Goal: Information Seeking & Learning: Compare options

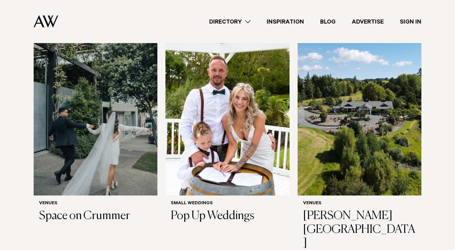
scroll to position [210, 0]
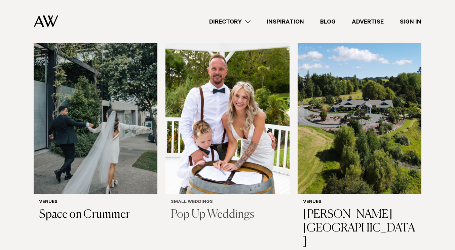
click at [228, 208] on h3 "Pop Up Weddings" at bounding box center [227, 215] width 113 height 14
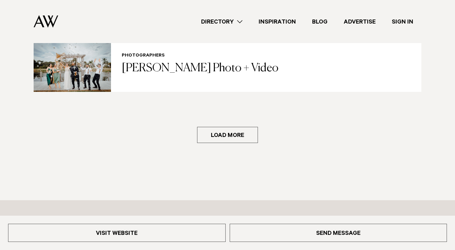
scroll to position [1167, 0]
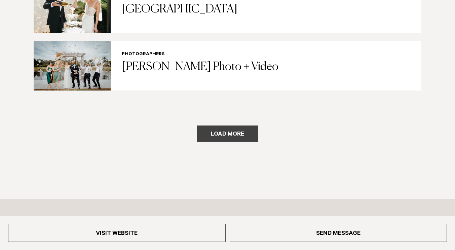
click at [249, 137] on button "Load more" at bounding box center [227, 134] width 61 height 16
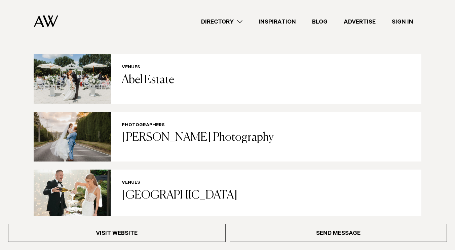
scroll to position [983, 0]
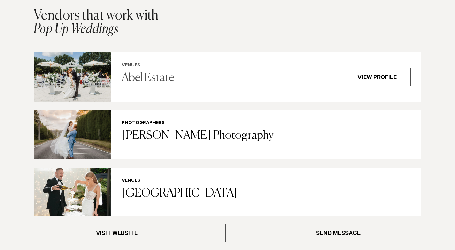
click at [166, 84] on h3 "Abel Estate" at bounding box center [229, 78] width 214 height 14
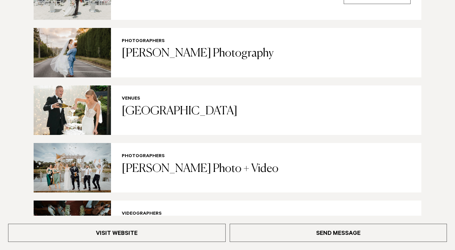
scroll to position [1063, 0]
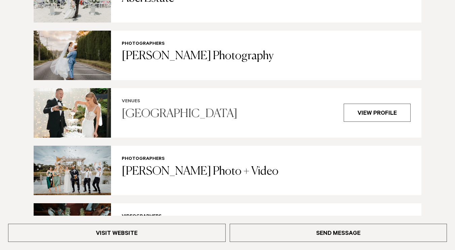
click at [263, 123] on div "Venues Tui Hills" at bounding box center [229, 113] width 214 height 28
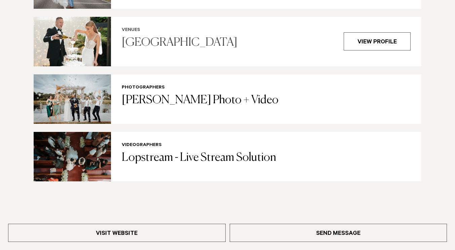
scroll to position [1134, 0]
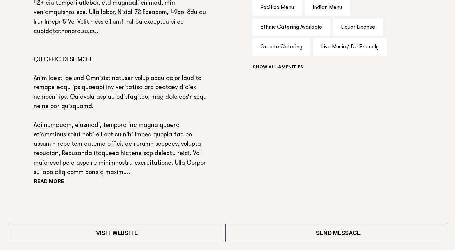
scroll to position [488, 0]
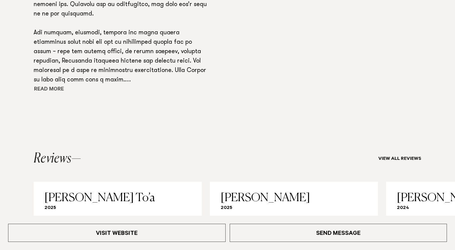
click at [62, 88] on button "Read more" at bounding box center [64, 90] width 61 height 10
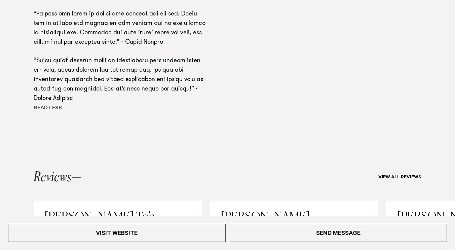
click at [55, 104] on button "Read more" at bounding box center [63, 109] width 59 height 10
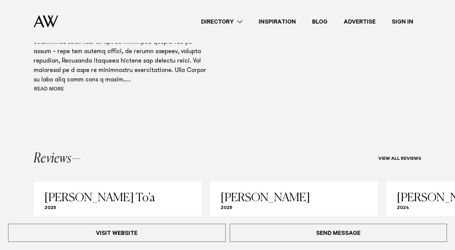
click at [60, 92] on button "Read more" at bounding box center [64, 90] width 61 height 10
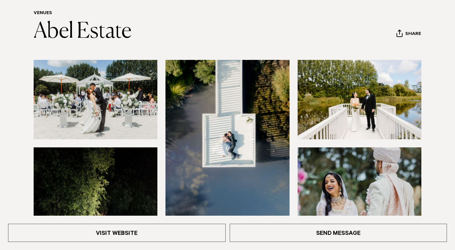
scroll to position [62, 0]
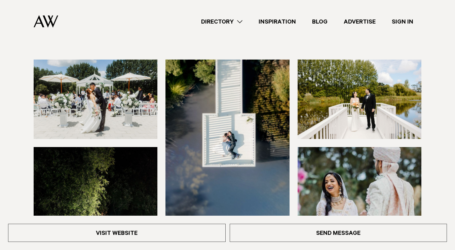
click at [136, 113] on img at bounding box center [96, 99] width 124 height 79
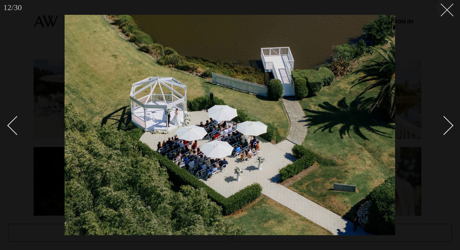
click at [447, 14] on button at bounding box center [445, 7] width 15 height 15
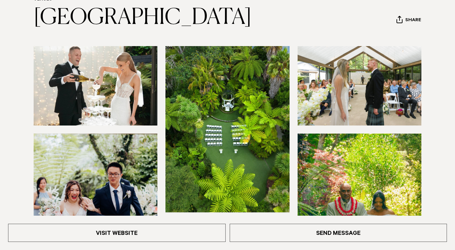
scroll to position [75, 0]
click at [388, 92] on img at bounding box center [360, 85] width 124 height 79
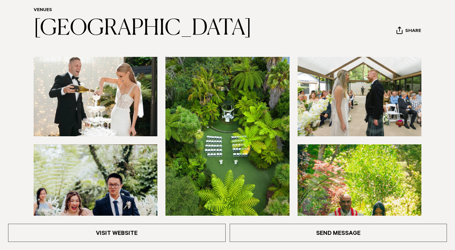
scroll to position [64, 0]
click at [395, 109] on img at bounding box center [360, 96] width 124 height 79
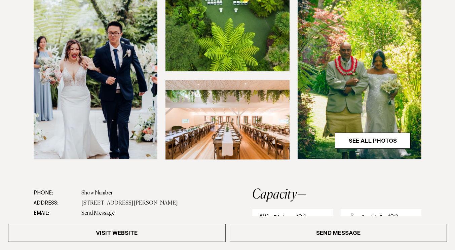
scroll to position [216, 0]
click at [227, 98] on img at bounding box center [228, 119] width 124 height 79
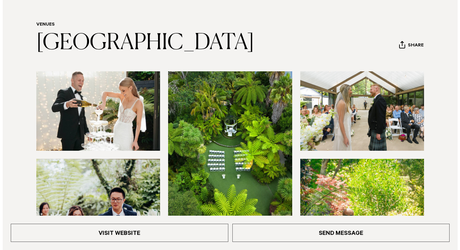
scroll to position [50, 0]
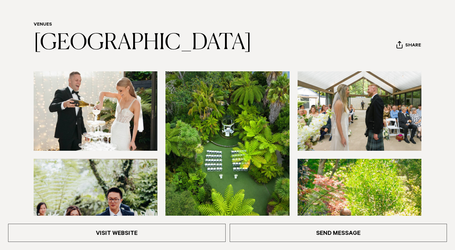
click at [225, 180] on img at bounding box center [228, 154] width 124 height 166
